Goal: Download file/media

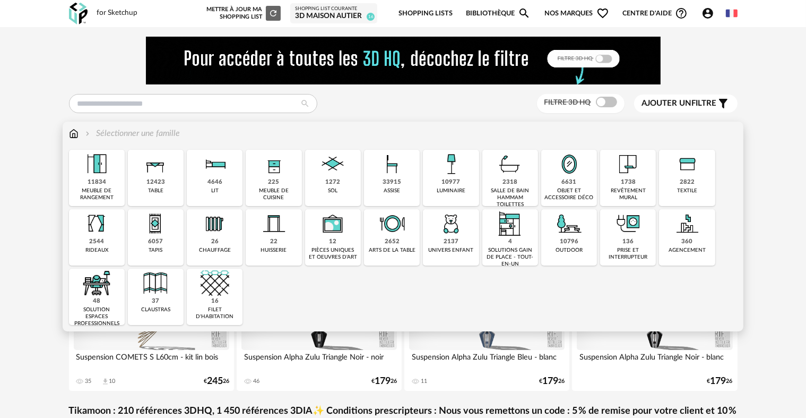
click at [627, 179] on div "1738" at bounding box center [628, 182] width 15 height 8
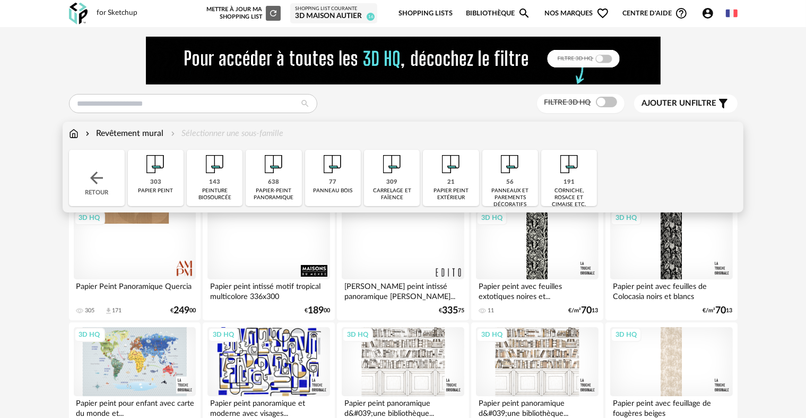
click at [222, 175] on img at bounding box center [215, 164] width 29 height 29
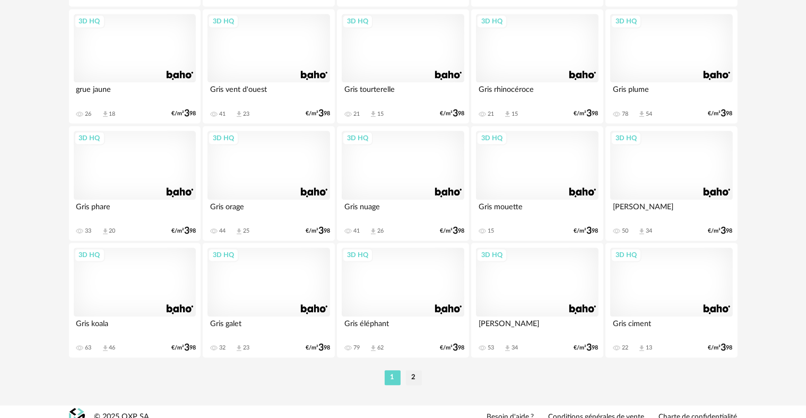
scroll to position [2193, 0]
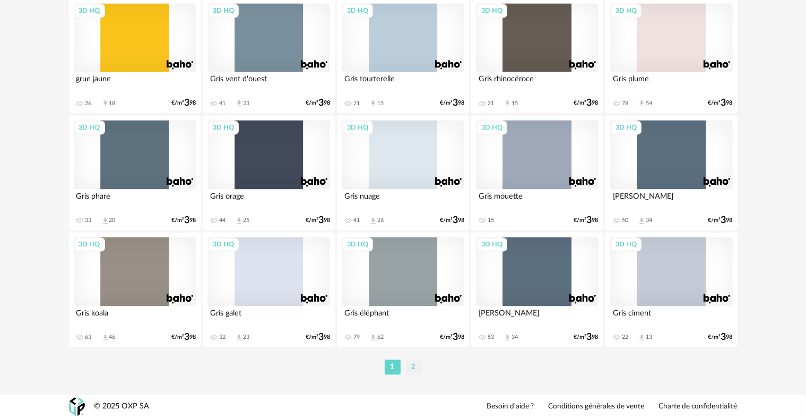
click at [420, 361] on li "2" at bounding box center [414, 366] width 16 height 15
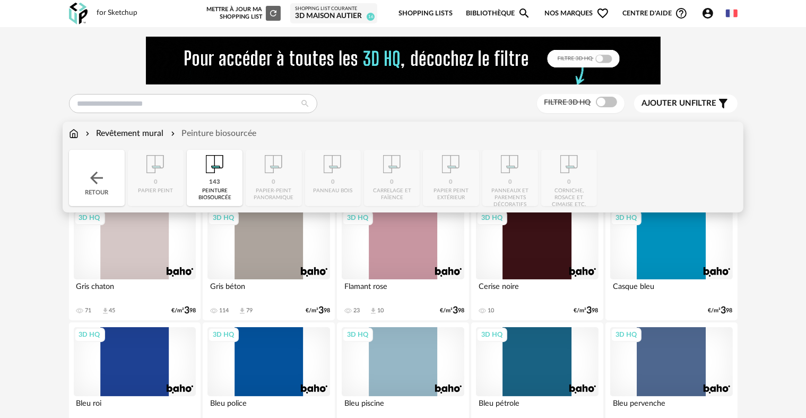
click at [108, 191] on div "Retour" at bounding box center [97, 178] width 56 height 56
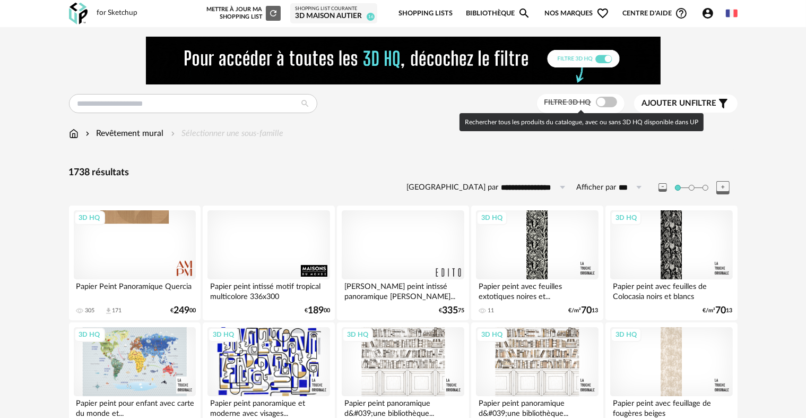
click at [599, 101] on span at bounding box center [606, 102] width 21 height 11
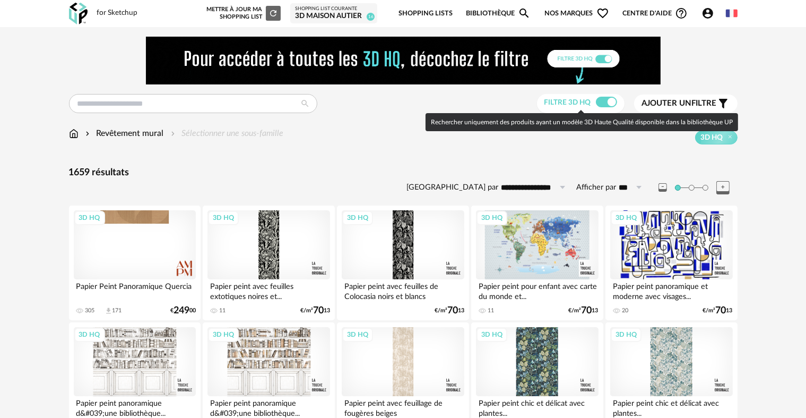
click at [607, 102] on span at bounding box center [606, 102] width 21 height 11
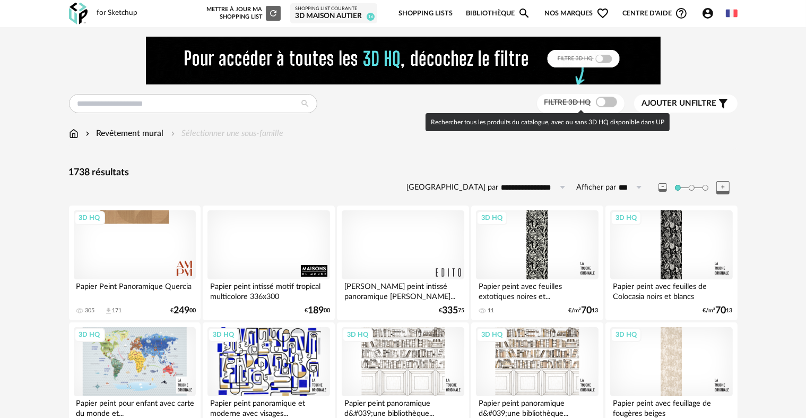
click at [607, 102] on span at bounding box center [606, 102] width 21 height 11
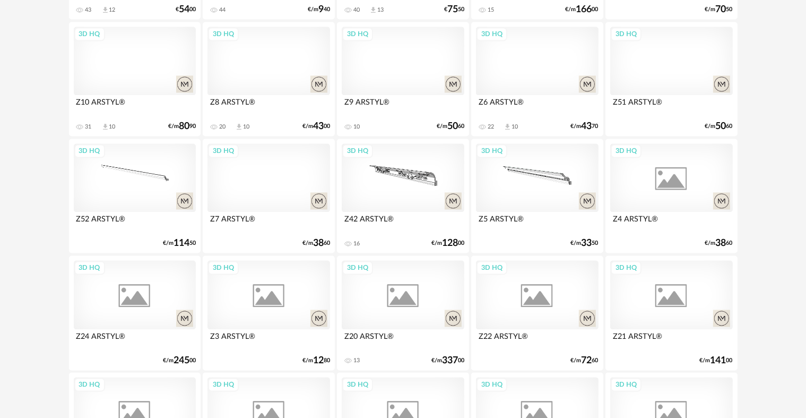
scroll to position [2176, 0]
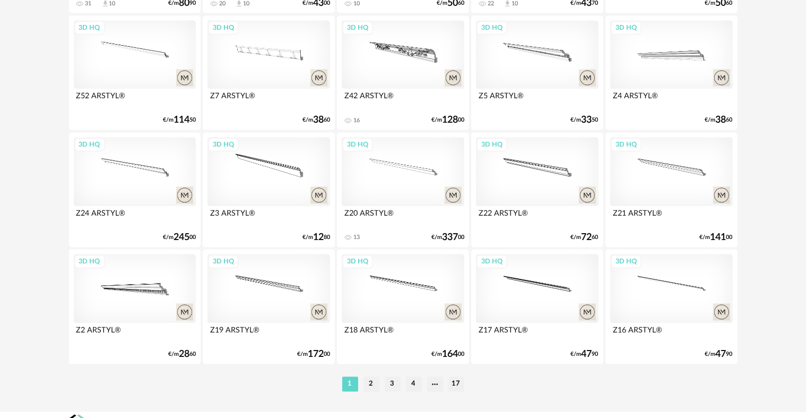
drag, startPoint x: 370, startPoint y: 378, endPoint x: 420, endPoint y: 335, distance: 65.9
click at [370, 377] on li "2" at bounding box center [372, 383] width 16 height 15
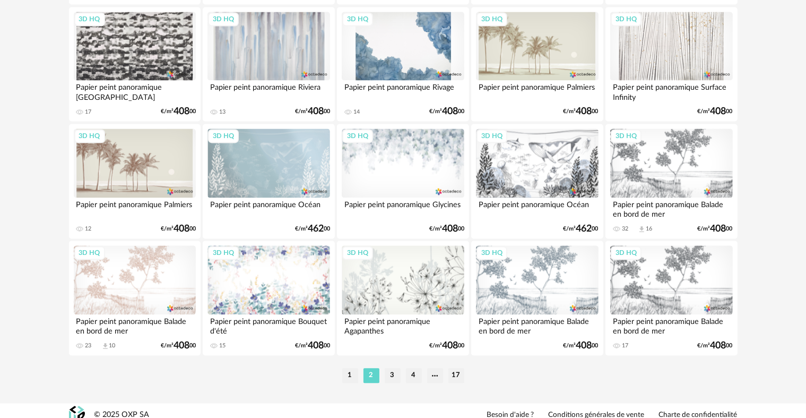
scroll to position [2193, 0]
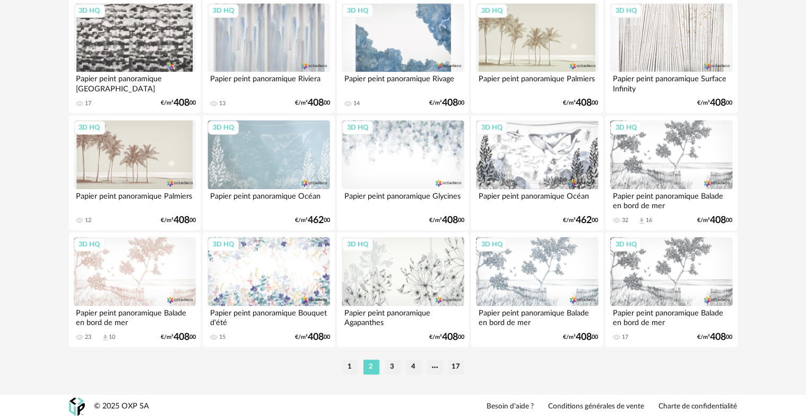
drag, startPoint x: 397, startPoint y: 367, endPoint x: 603, endPoint y: 193, distance: 269.3
click at [397, 366] on li "3" at bounding box center [393, 366] width 16 height 15
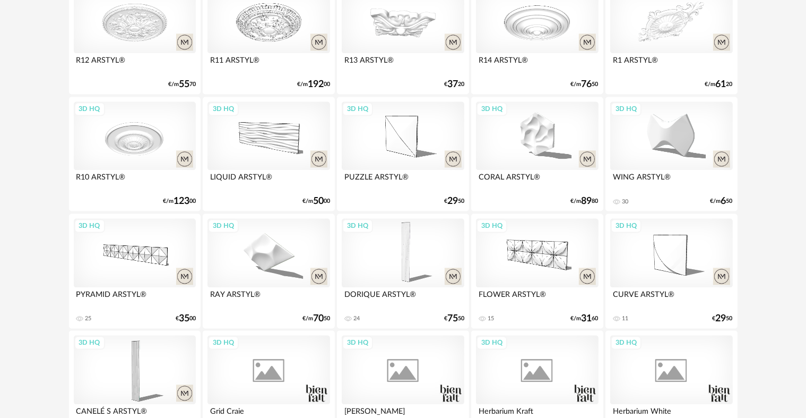
scroll to position [2176, 0]
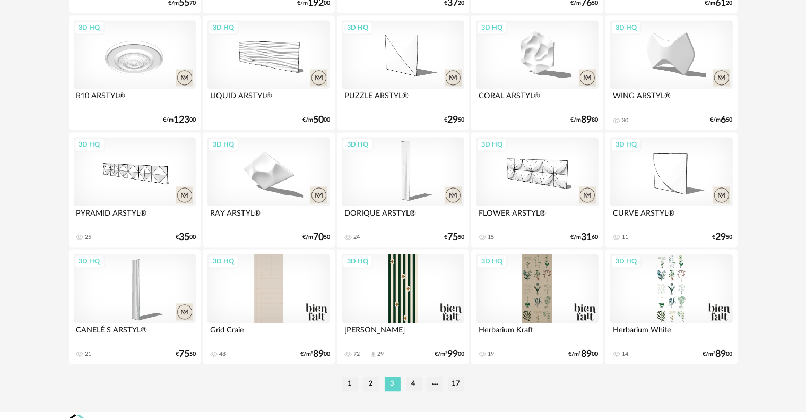
drag, startPoint x: 408, startPoint y: 383, endPoint x: 418, endPoint y: 374, distance: 13.5
click at [409, 383] on li "4" at bounding box center [414, 383] width 16 height 15
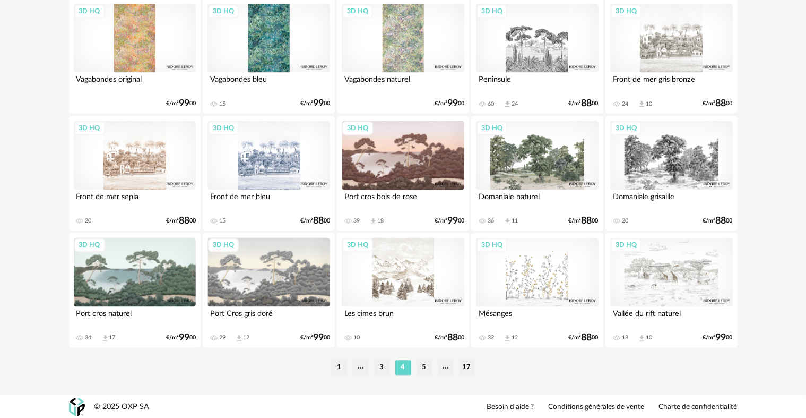
scroll to position [2193, 0]
click at [429, 369] on li "5" at bounding box center [425, 366] width 16 height 15
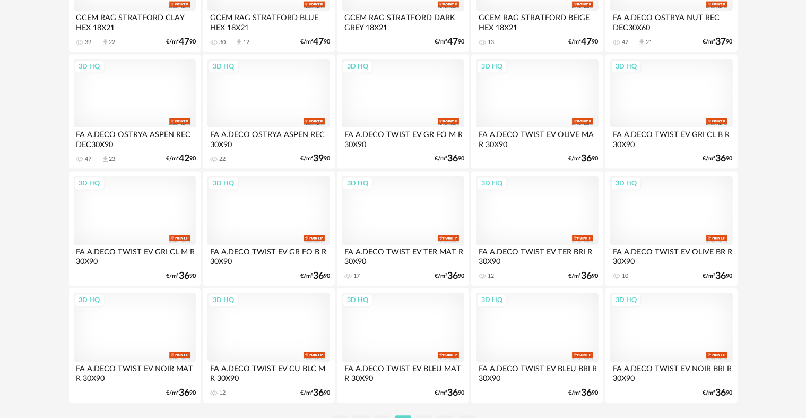
scroll to position [2193, 0]
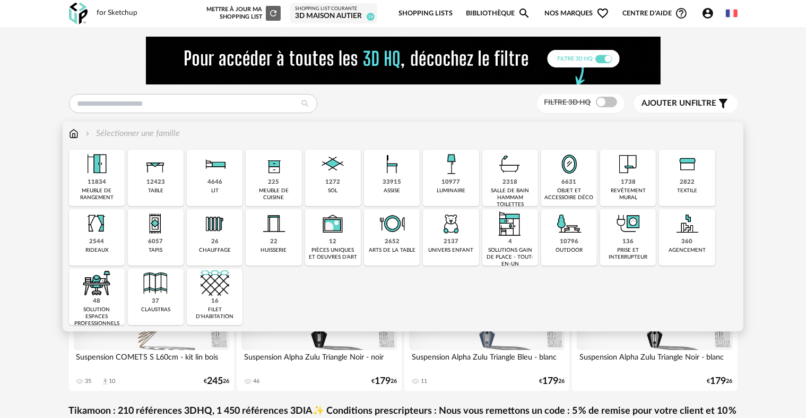
click at [496, 168] on img at bounding box center [510, 164] width 29 height 29
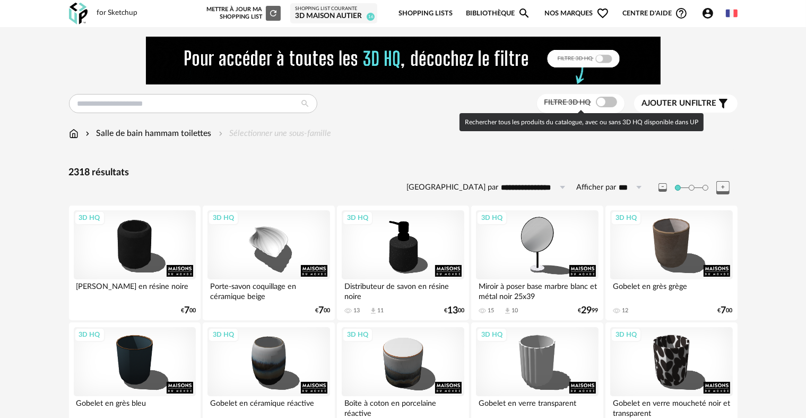
click at [601, 98] on span at bounding box center [606, 102] width 21 height 11
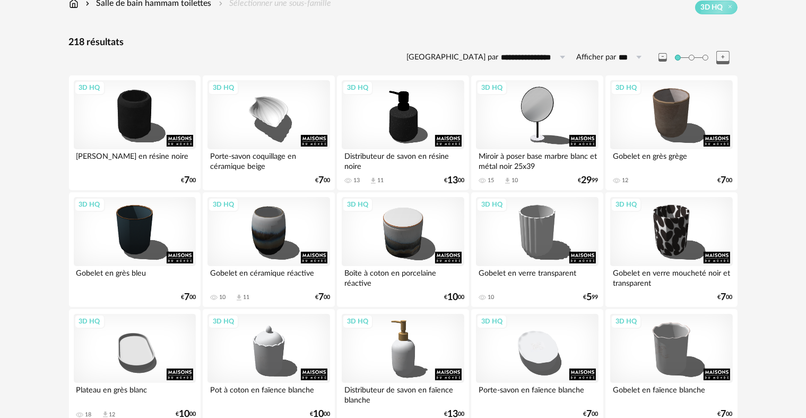
scroll to position [106, 0]
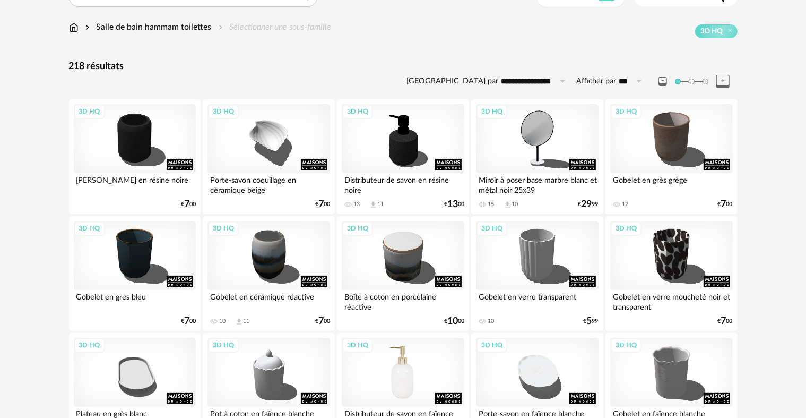
click at [382, 361] on div "3D HQ" at bounding box center [403, 372] width 122 height 69
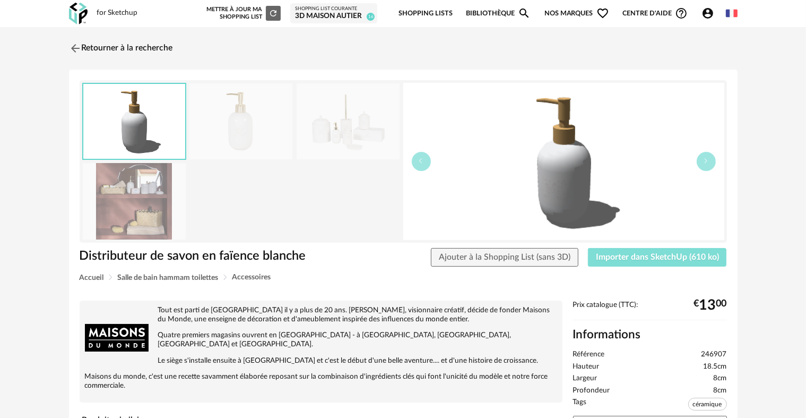
click at [599, 257] on span "Importer dans SketchUp (610 ko)" at bounding box center [657, 257] width 123 height 8
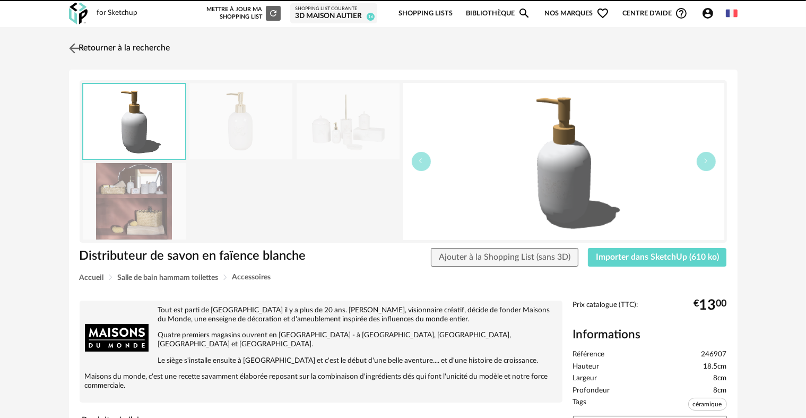
click at [74, 45] on img at bounding box center [73, 47] width 15 height 15
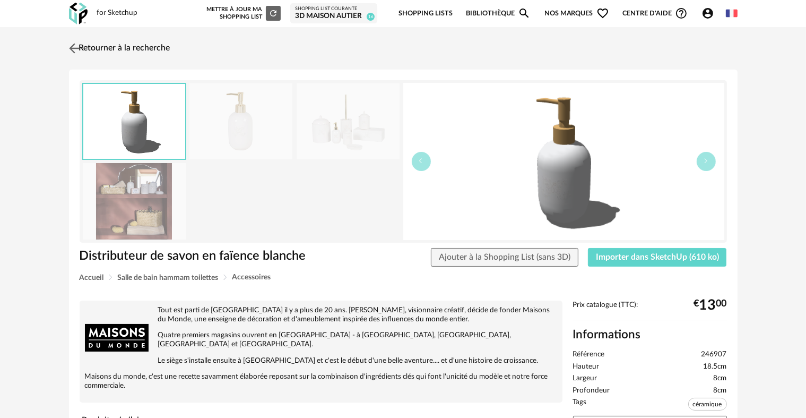
scroll to position [142, 0]
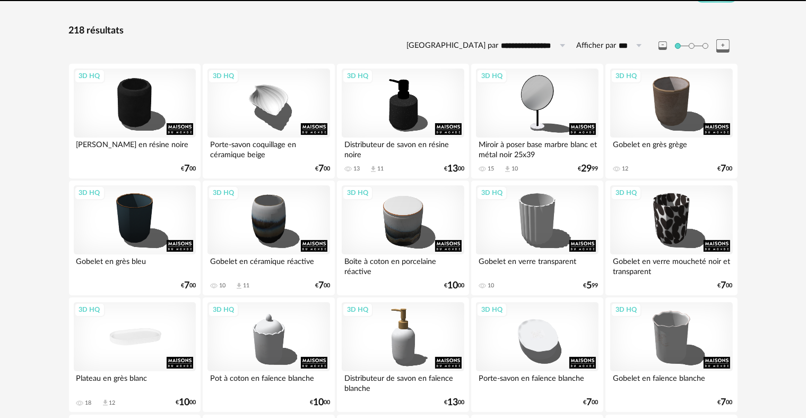
click at [159, 344] on div "3D HQ" at bounding box center [135, 336] width 122 height 69
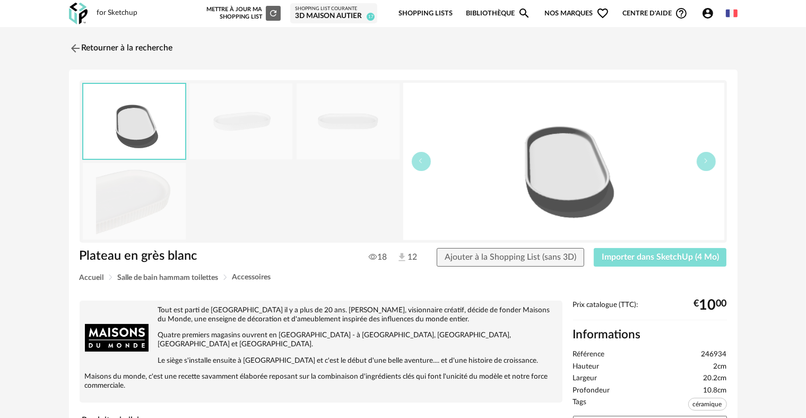
click at [647, 261] on span "Importer dans SketchUp (4 Mo)" at bounding box center [660, 257] width 117 height 8
click at [77, 45] on img at bounding box center [73, 47] width 15 height 15
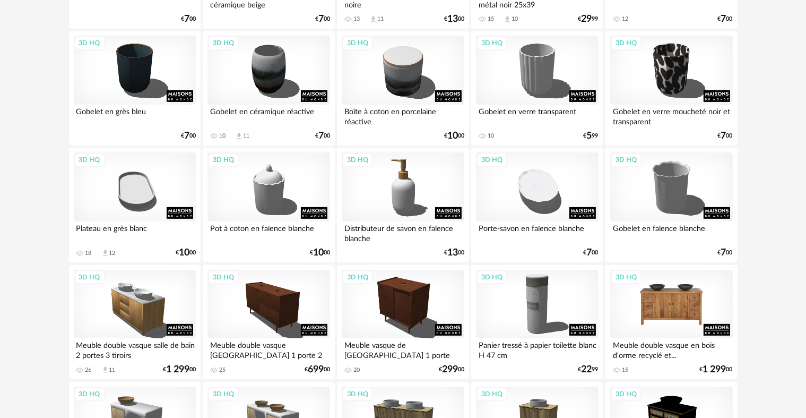
scroll to position [283, 0]
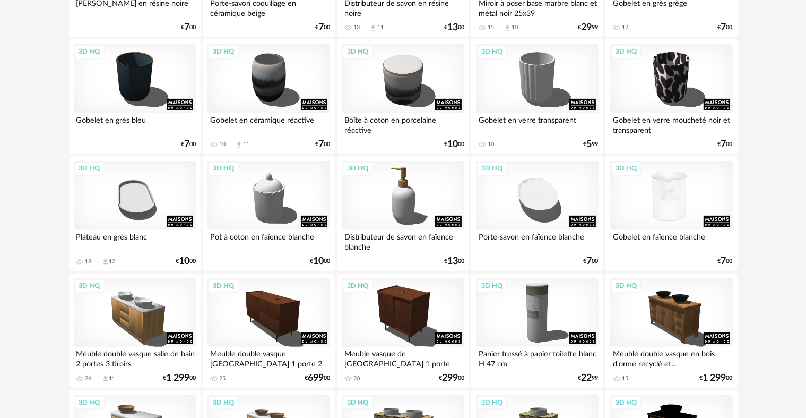
click at [670, 187] on div "3D HQ" at bounding box center [671, 195] width 122 height 69
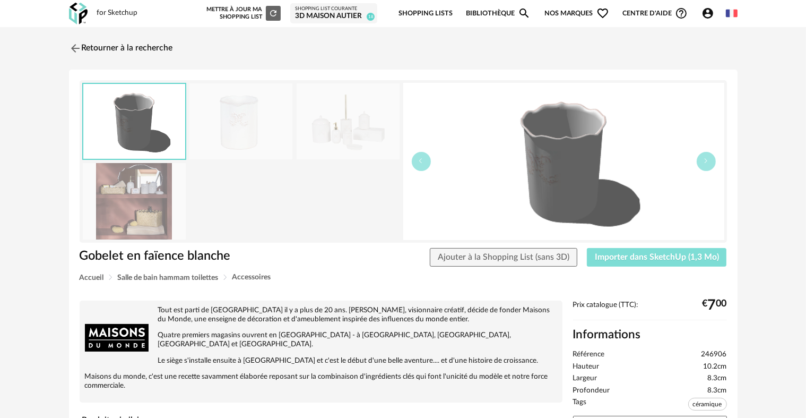
click at [639, 258] on span "Importer dans SketchUp (1,3 Mo)" at bounding box center [657, 257] width 124 height 8
click at [76, 42] on img at bounding box center [73, 47] width 15 height 15
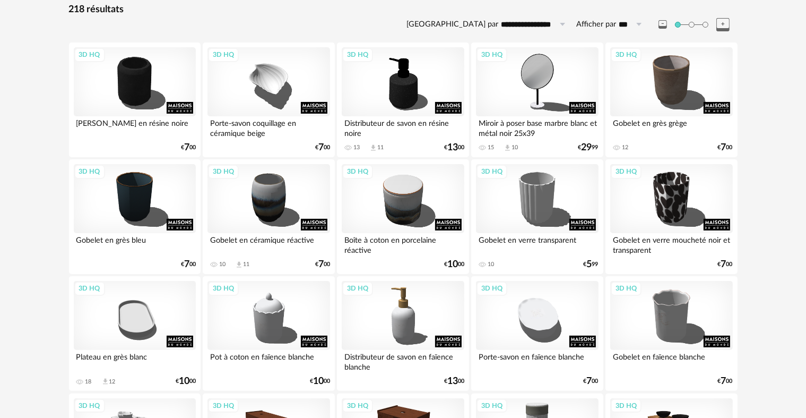
scroll to position [159, 0]
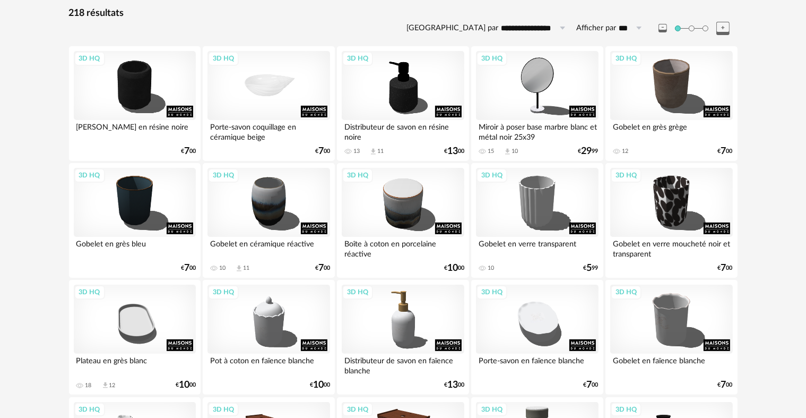
click at [286, 89] on div "3D HQ" at bounding box center [268, 85] width 122 height 69
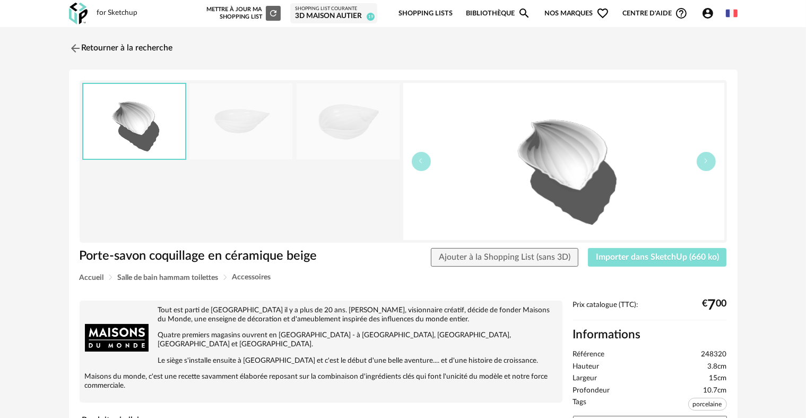
click at [652, 255] on span "Importer dans SketchUp (660 ko)" at bounding box center [657, 257] width 123 height 8
